Goal: Information Seeking & Learning: Learn about a topic

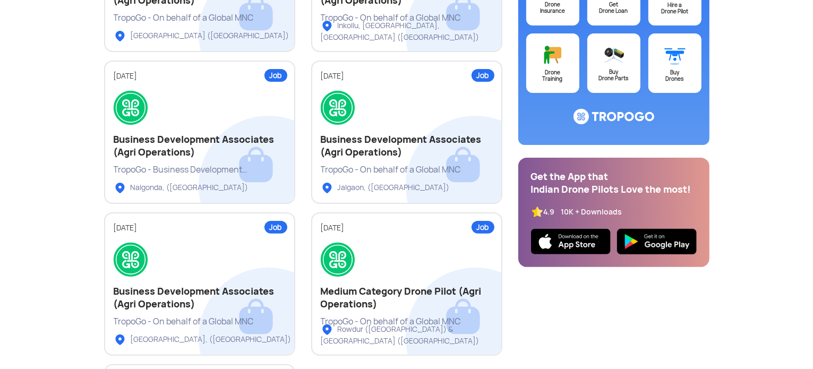
scroll to position [282, 0]
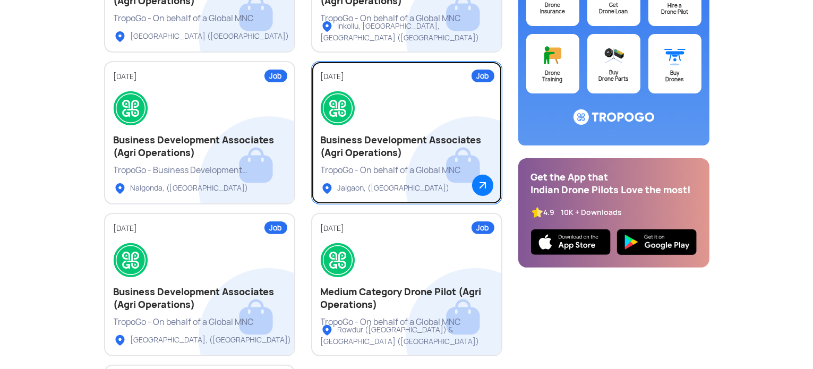
click at [374, 89] on link "Job [DATE] Business Development Associates (Agri Operations) TropoGo - On behal…" at bounding box center [406, 132] width 191 height 143
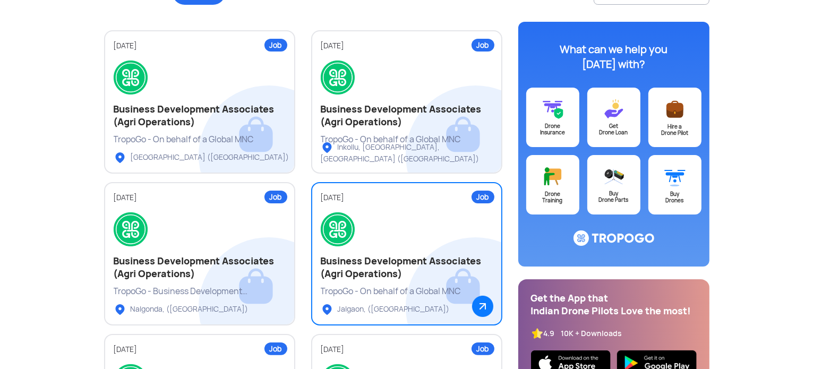
scroll to position [99, 0]
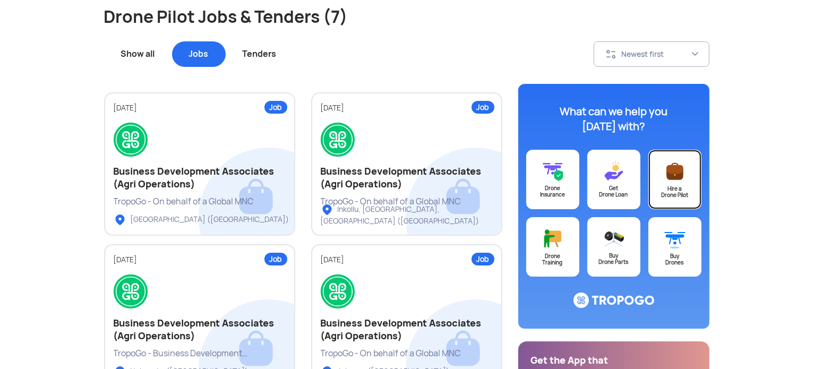
click at [676, 191] on div "Hire a Drone Pilot" at bounding box center [674, 192] width 53 height 13
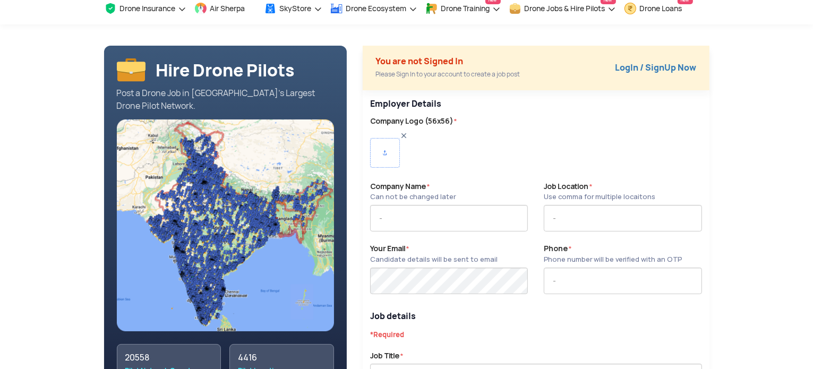
scroll to position [49, 0]
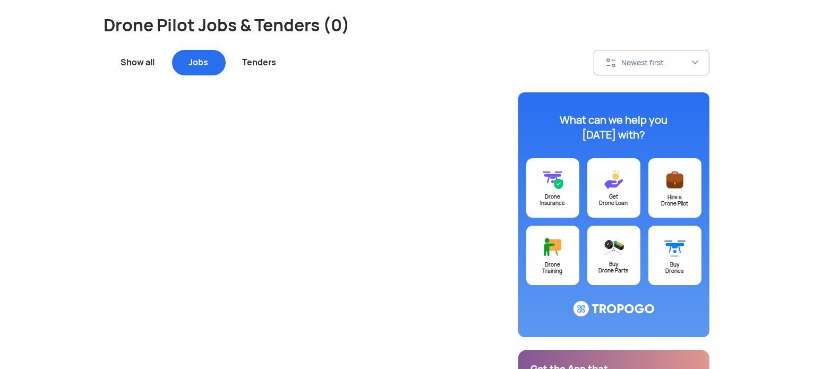
scroll to position [99, 0]
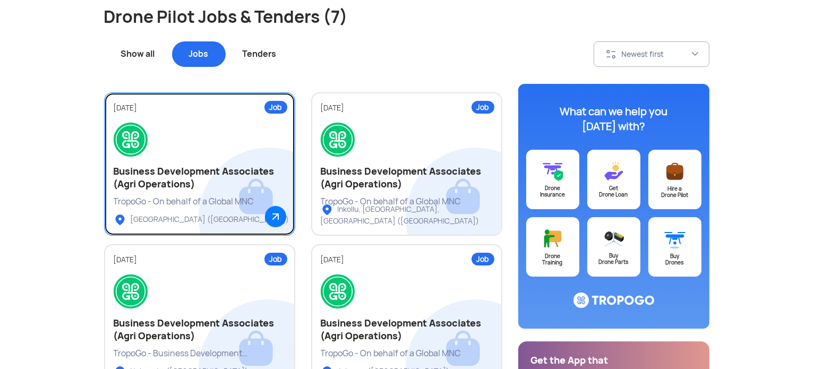
click at [226, 165] on h2 "Business Development Associates (Agri Operations)" at bounding box center [200, 177] width 172 height 25
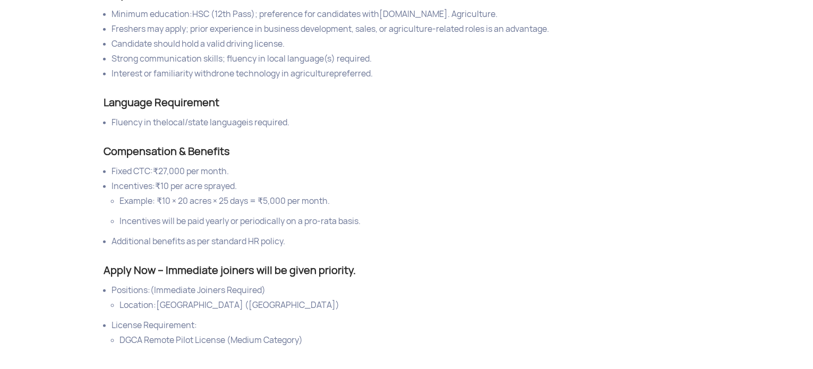
scroll to position [809, 0]
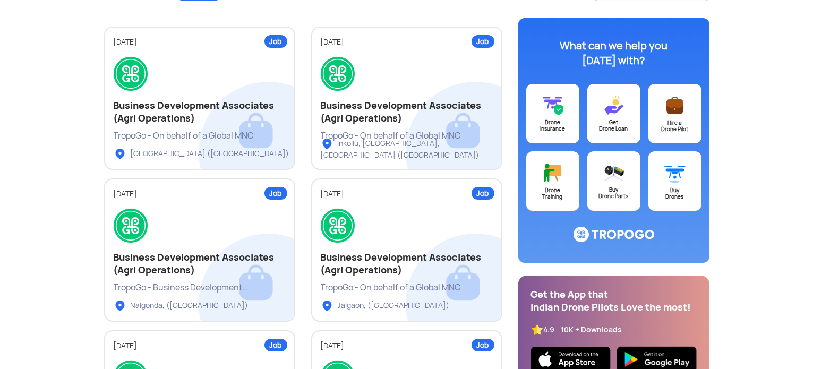
scroll to position [164, 0]
